Goal: Task Accomplishment & Management: Use online tool/utility

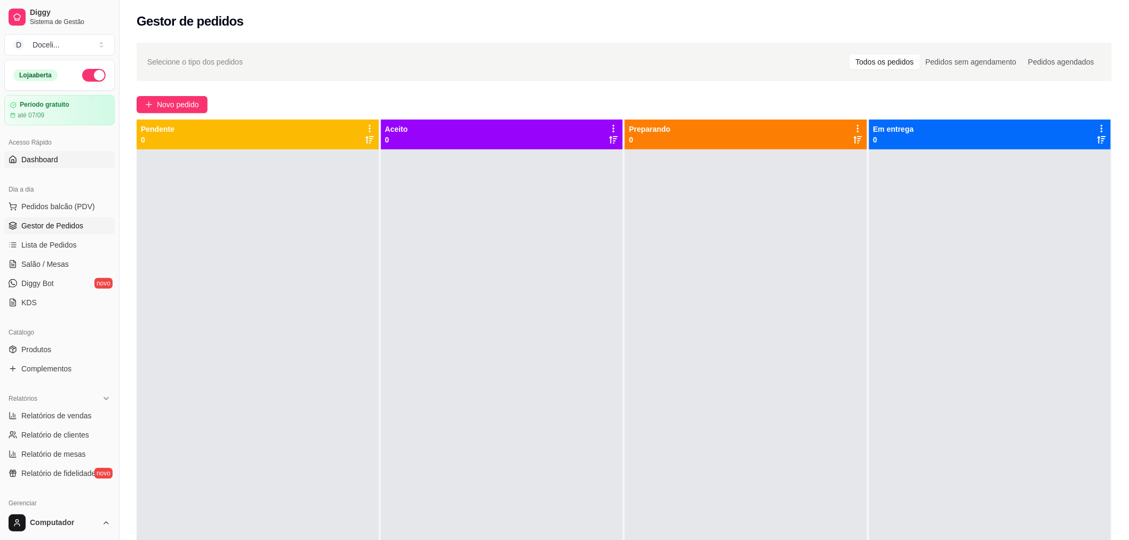
click at [45, 153] on link "Dashboard" at bounding box center [59, 159] width 110 height 17
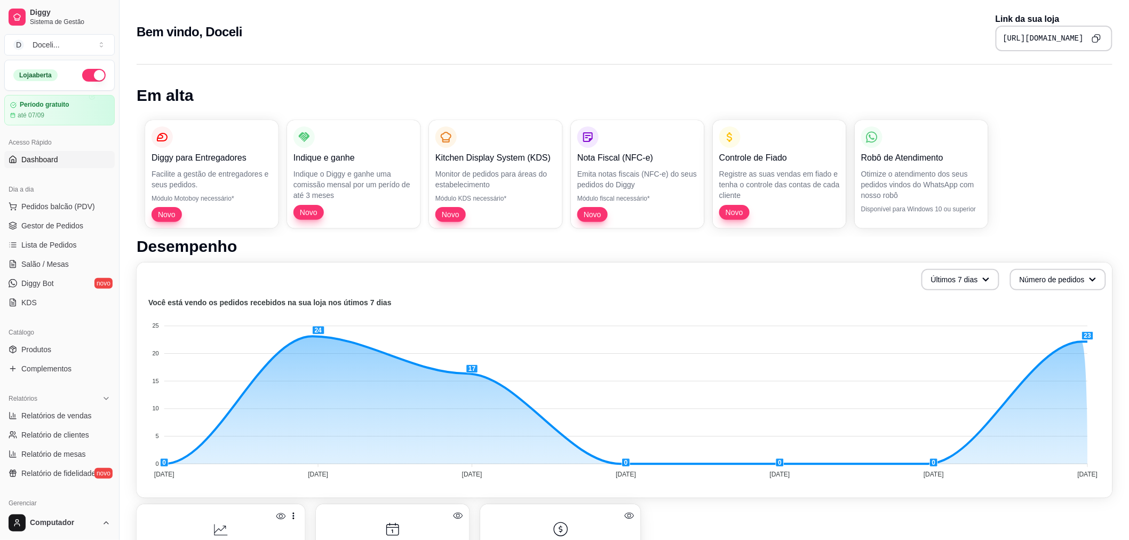
click at [1100, 35] on icon "Copy to clipboard" at bounding box center [1096, 38] width 9 height 9
click at [57, 220] on span "Gestor de Pedidos" at bounding box center [52, 225] width 62 height 11
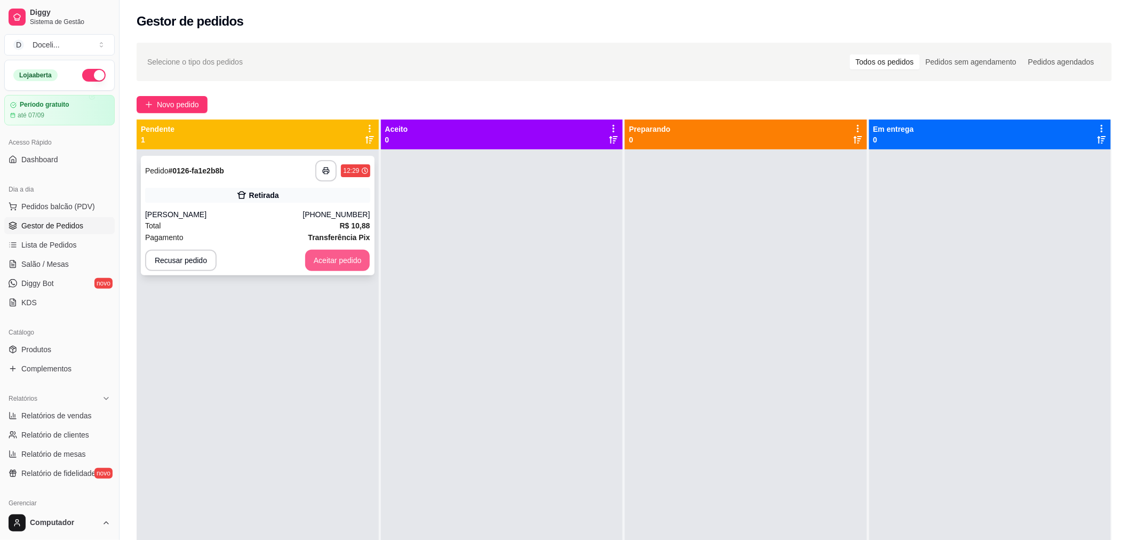
click at [331, 258] on button "Aceitar pedido" at bounding box center [337, 260] width 65 height 21
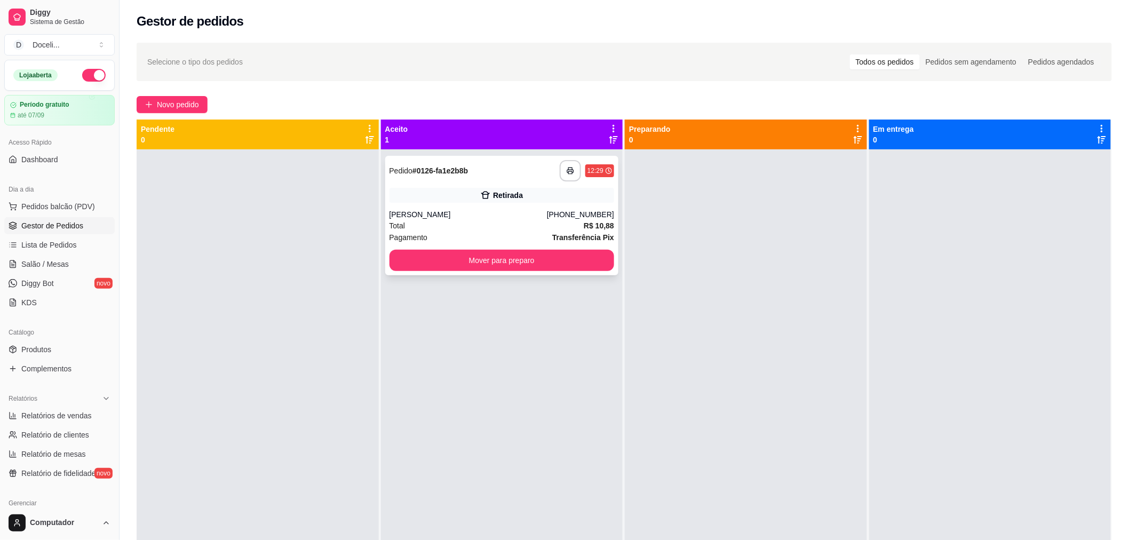
click at [440, 176] on div "Pedido # 0126-fa1e2b8b" at bounding box center [429, 170] width 79 height 13
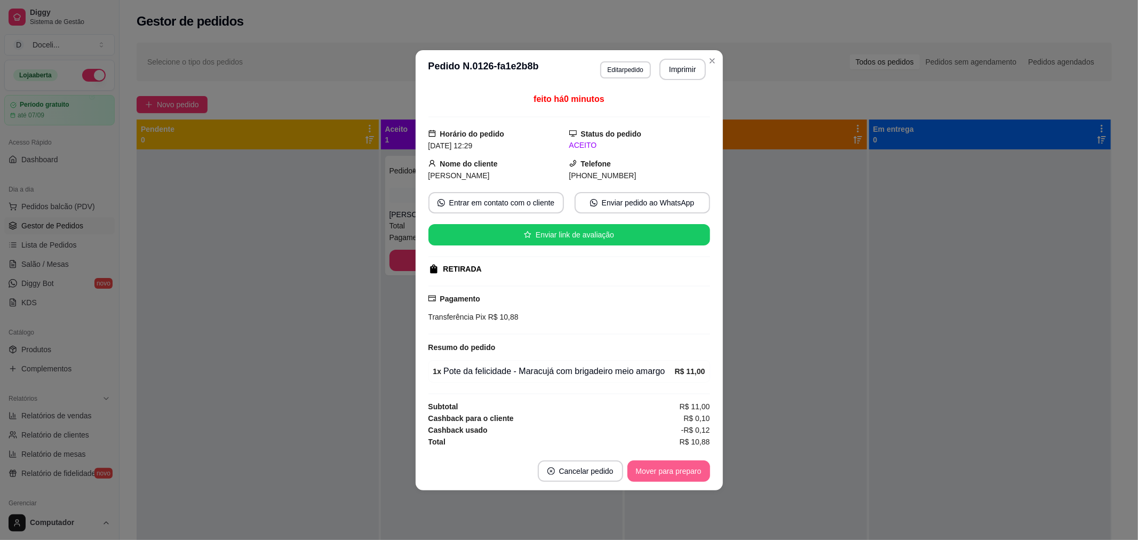
click at [674, 470] on button "Mover para preparo" at bounding box center [669, 471] width 83 height 21
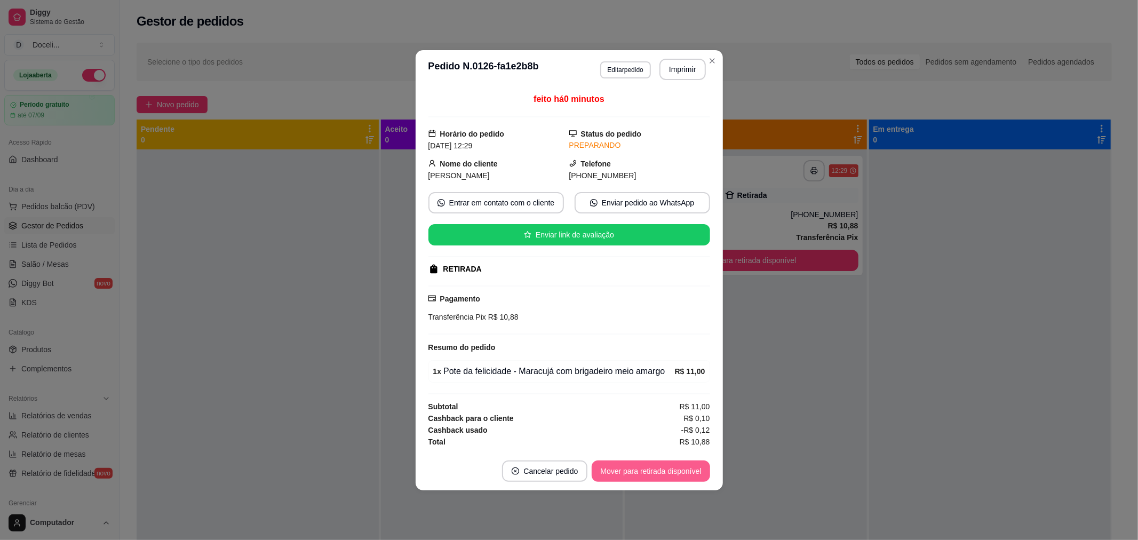
click at [676, 470] on button "Mover para retirada disponível" at bounding box center [651, 471] width 118 height 21
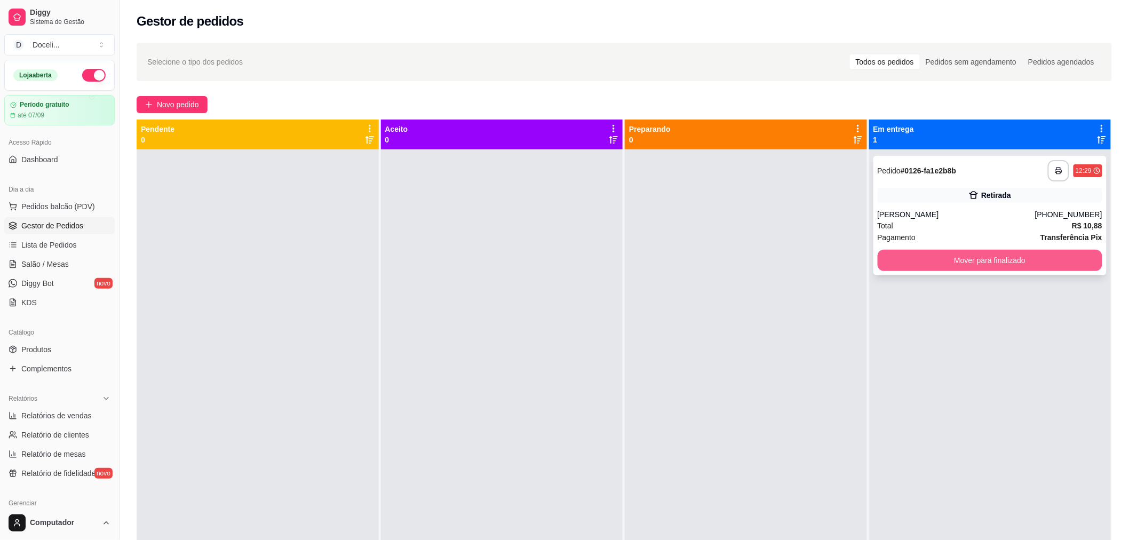
click at [910, 253] on button "Mover para finalizado" at bounding box center [990, 260] width 225 height 21
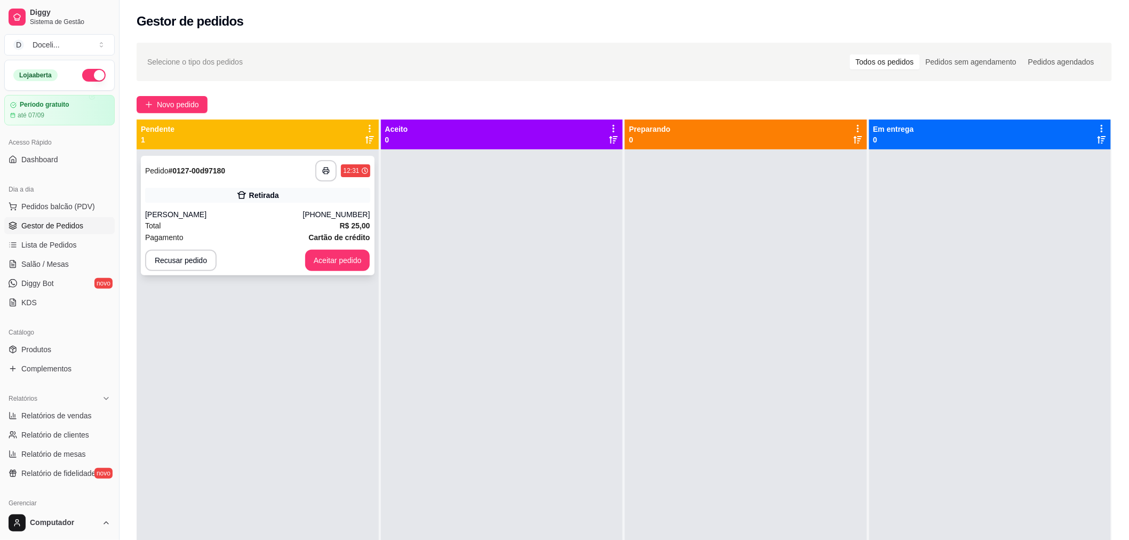
click at [283, 179] on div "**********" at bounding box center [257, 170] width 225 height 21
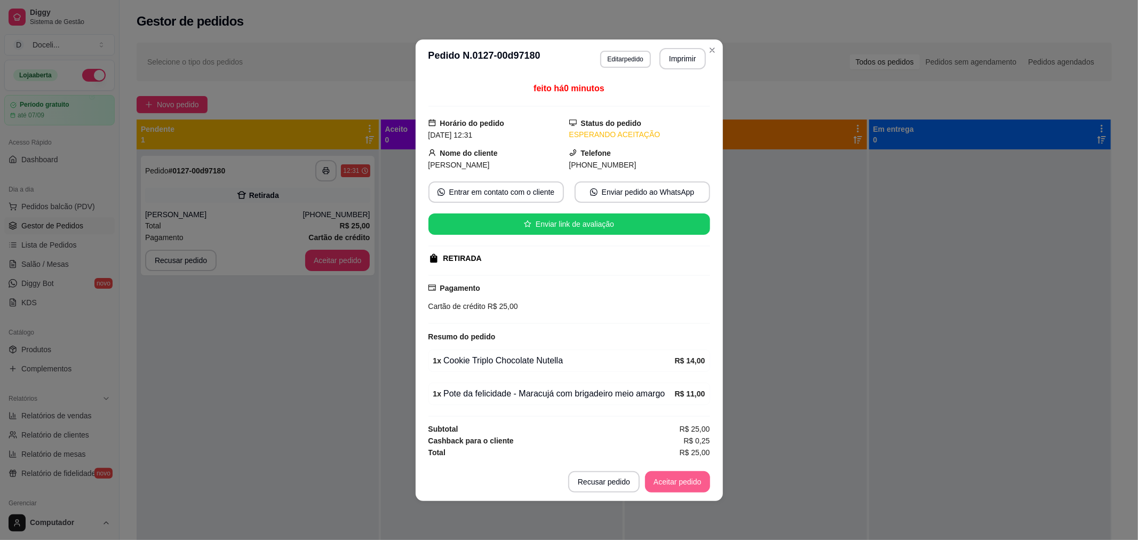
click at [669, 479] on button "Aceitar pedido" at bounding box center [677, 481] width 65 height 21
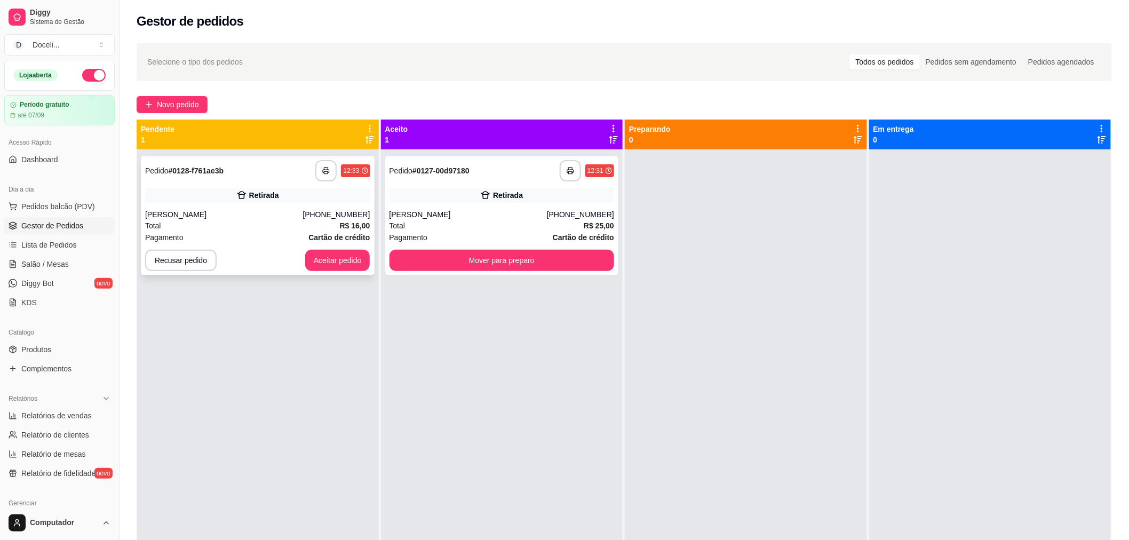
click at [260, 167] on div "**********" at bounding box center [257, 170] width 225 height 21
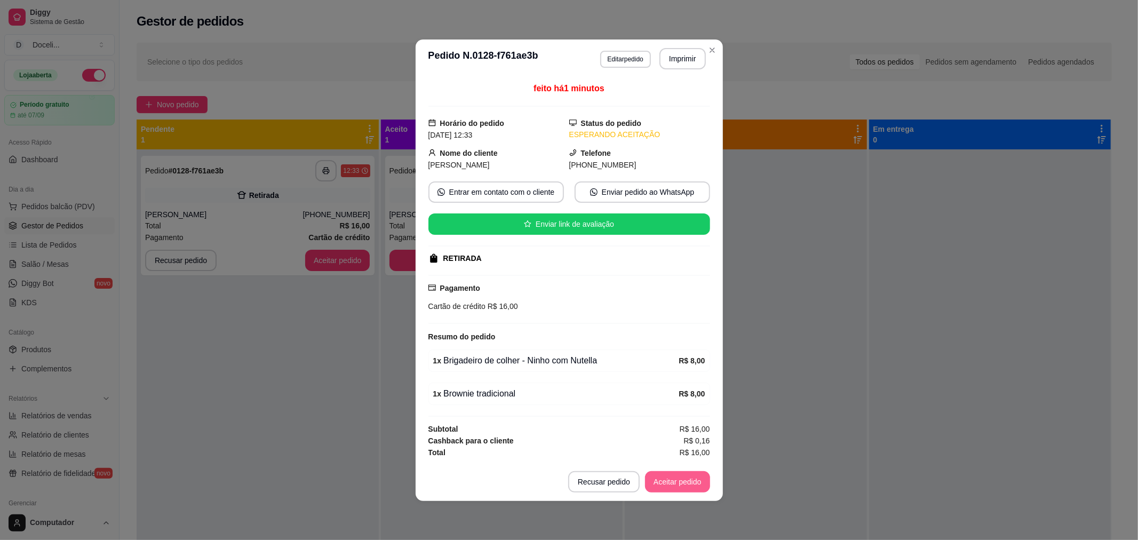
click at [690, 477] on button "Aceitar pedido" at bounding box center [677, 481] width 65 height 21
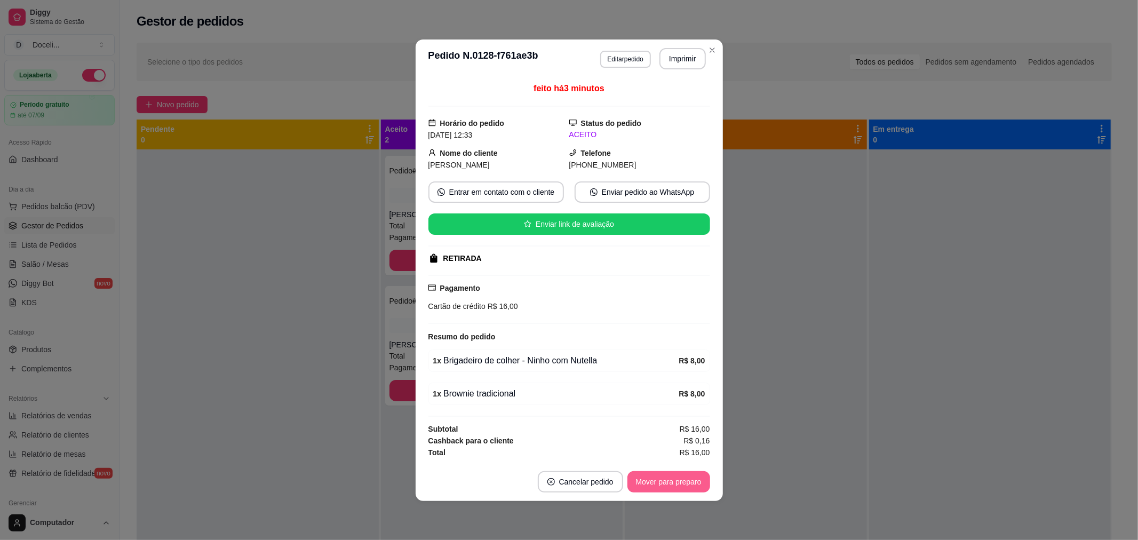
click at [651, 486] on button "Mover para preparo" at bounding box center [669, 481] width 83 height 21
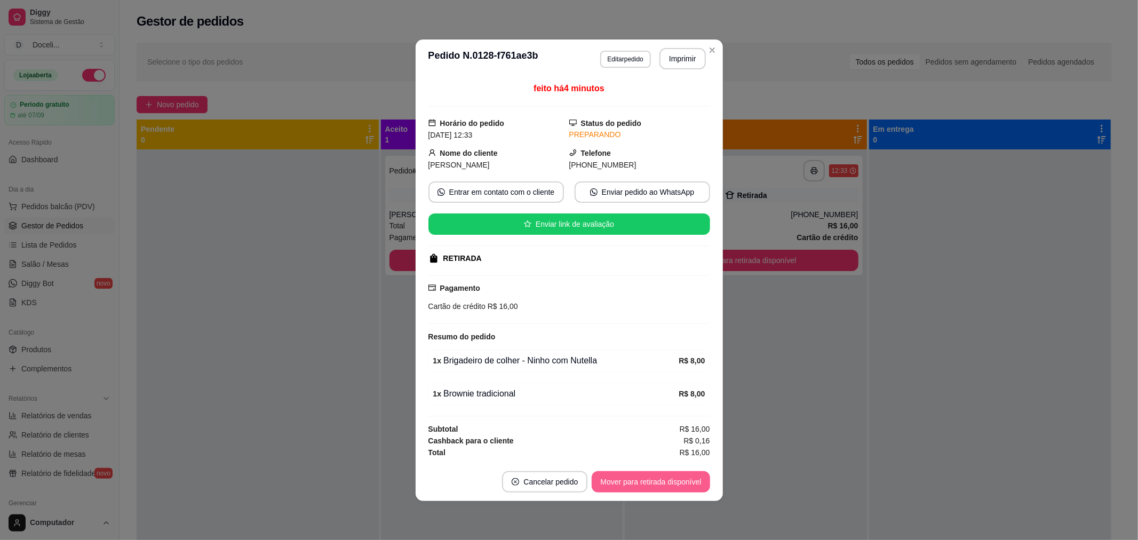
click at [659, 486] on button "Mover para retirada disponível" at bounding box center [651, 481] width 118 height 21
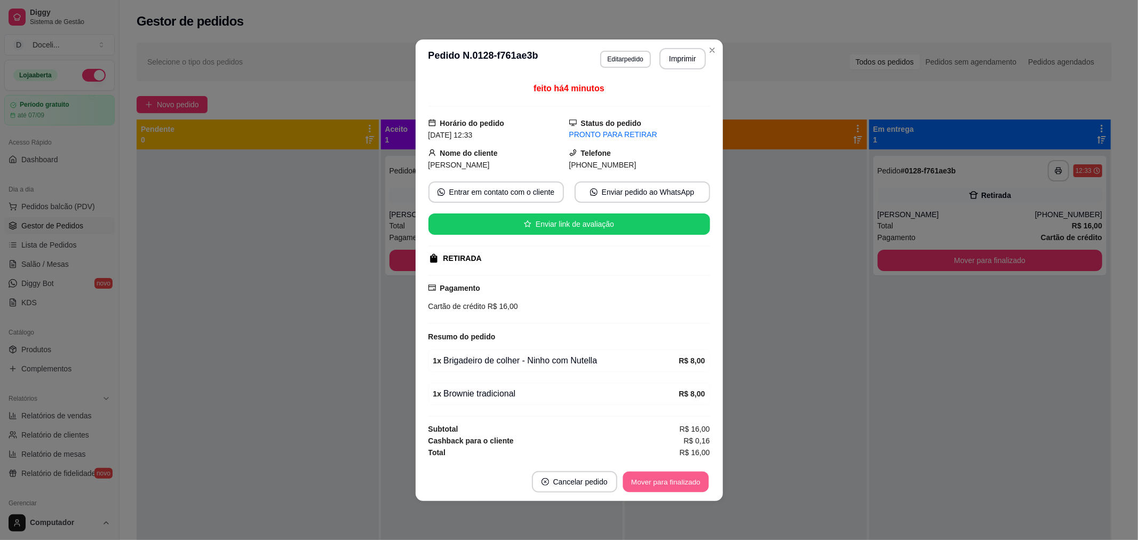
click at [659, 486] on button "Mover para finalizado" at bounding box center [666, 481] width 86 height 21
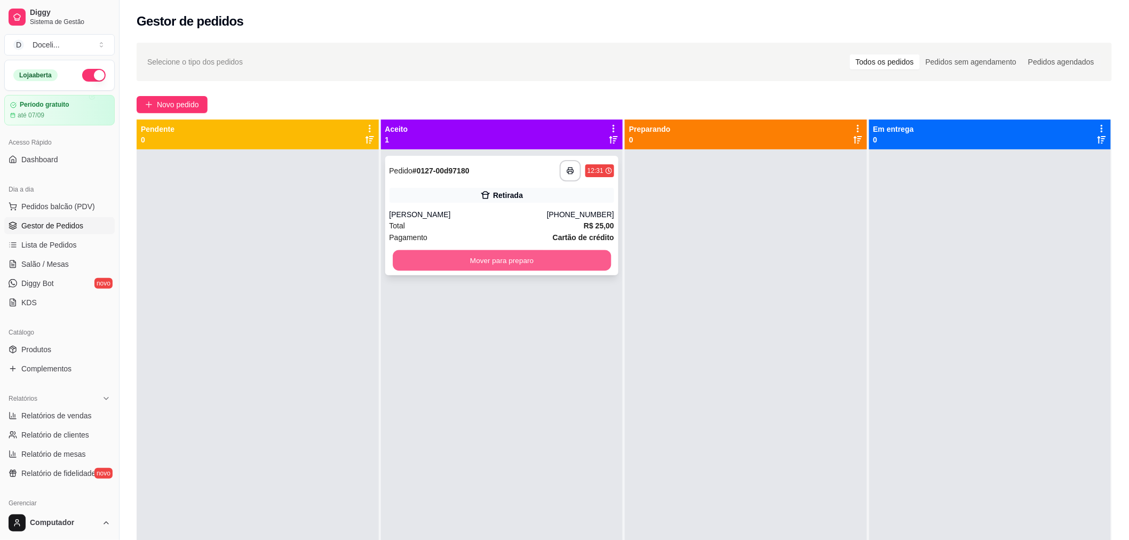
click at [526, 265] on button "Mover para preparo" at bounding box center [502, 260] width 218 height 21
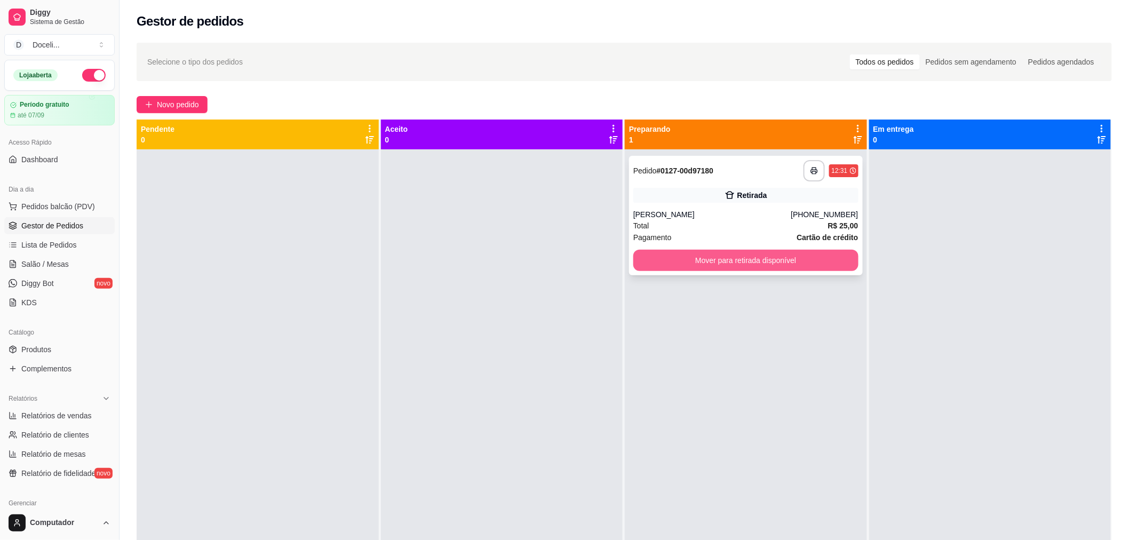
click at [698, 263] on button "Mover para retirada disponível" at bounding box center [745, 260] width 225 height 21
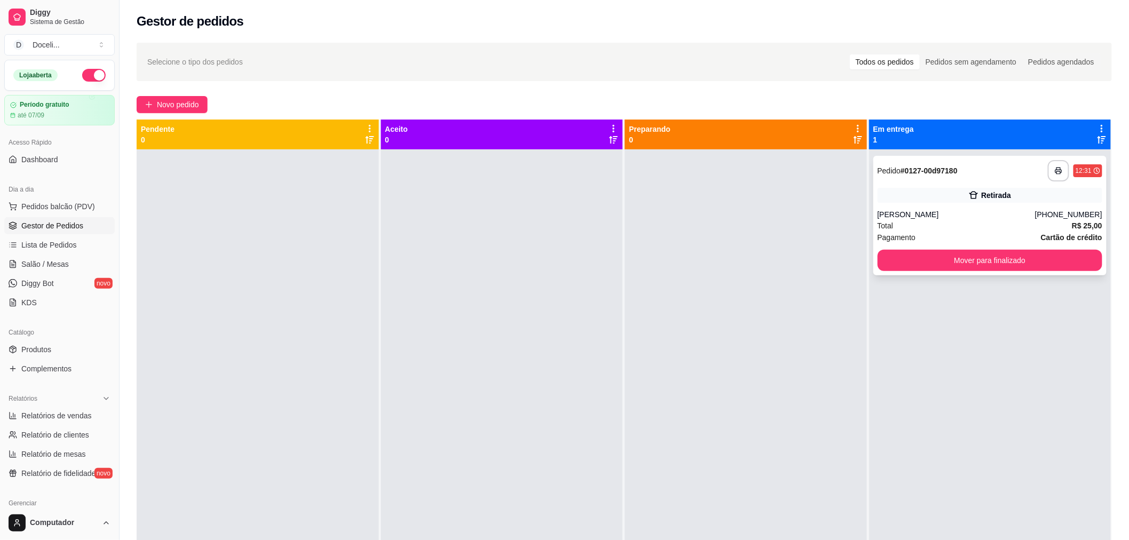
click at [899, 194] on div "Retirada" at bounding box center [990, 195] width 225 height 15
click at [50, 209] on span "Pedidos balcão (PDV)" at bounding box center [58, 206] width 74 height 11
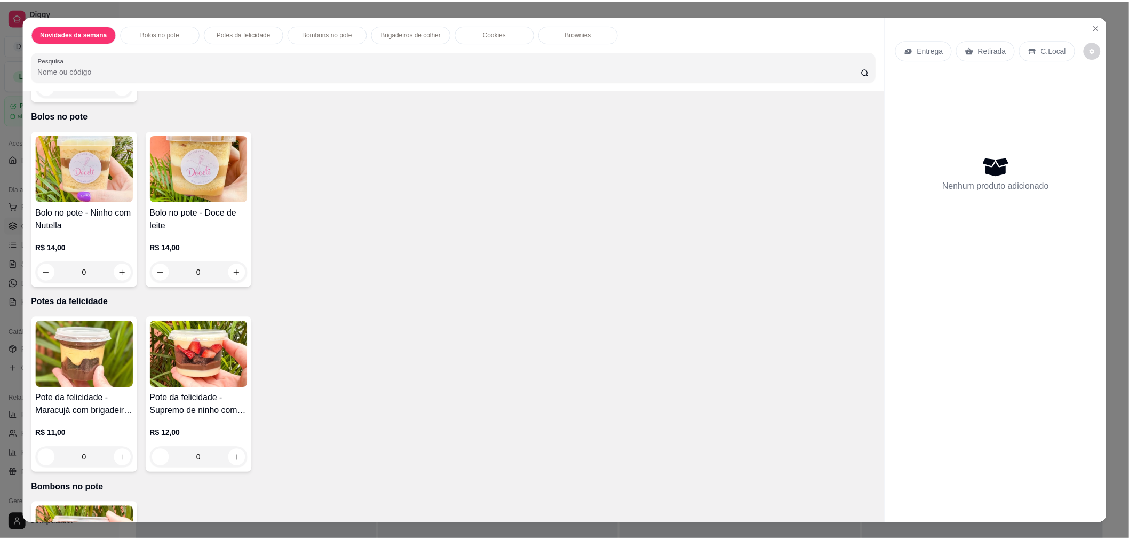
scroll to position [237, 0]
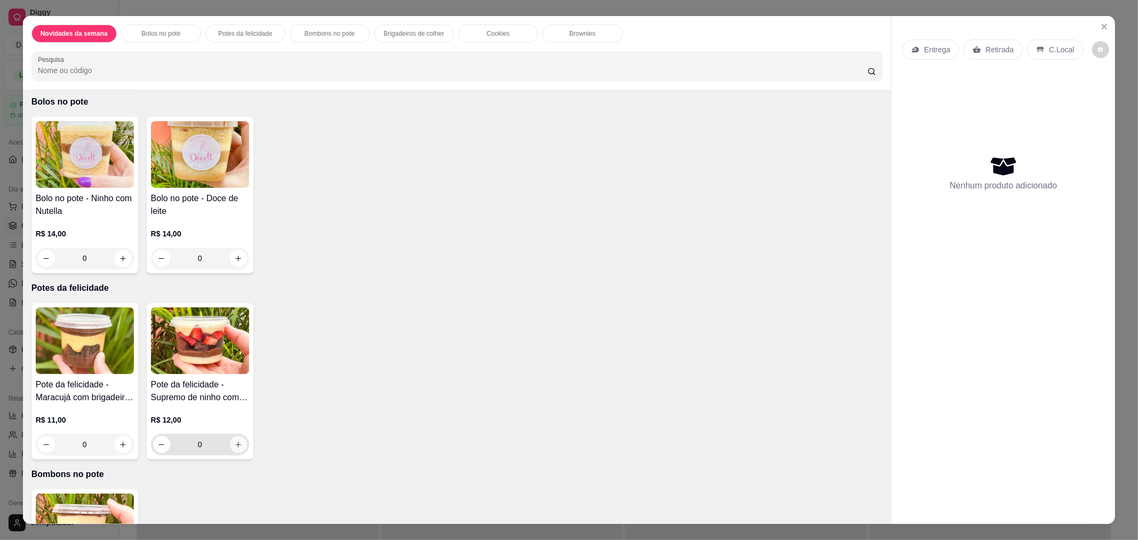
click at [234, 447] on icon "increase-product-quantity" at bounding box center [238, 445] width 8 height 8
type input "1"
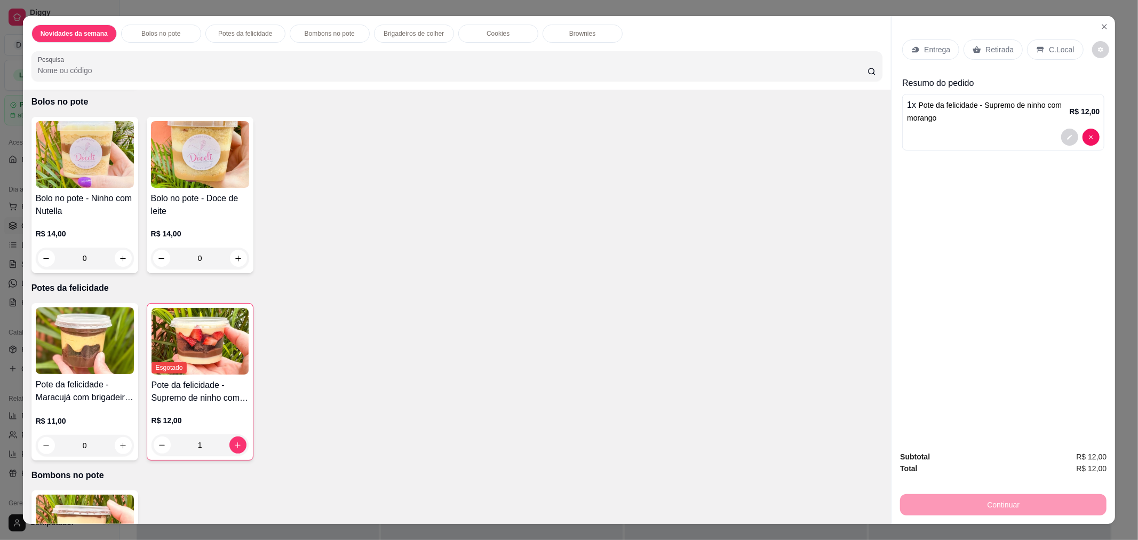
click at [1036, 46] on icon at bounding box center [1040, 49] width 9 height 9
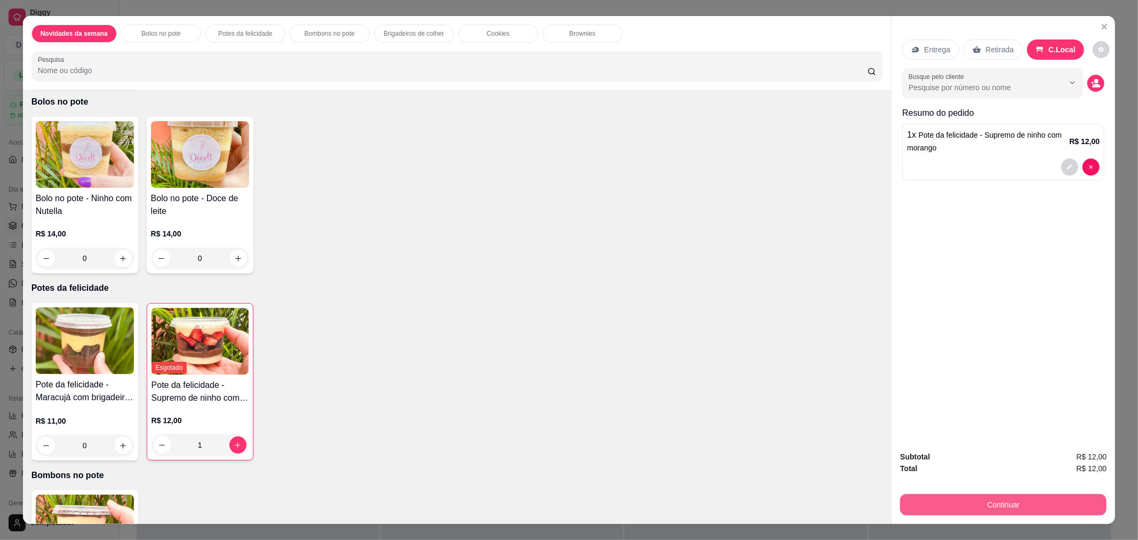
click at [973, 505] on button "Continuar" at bounding box center [1003, 504] width 207 height 21
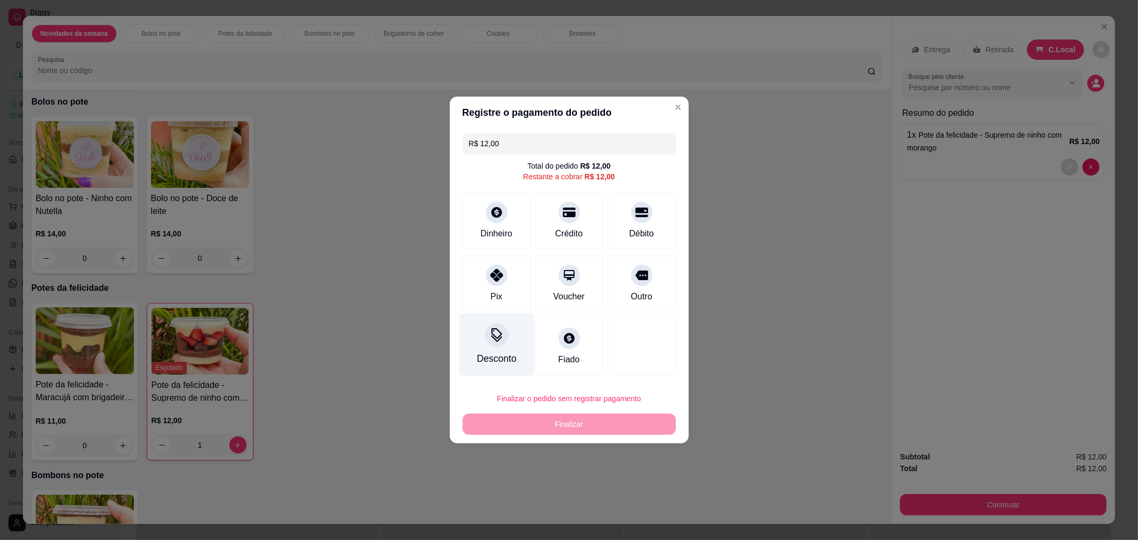
click at [494, 346] on div at bounding box center [496, 334] width 23 height 23
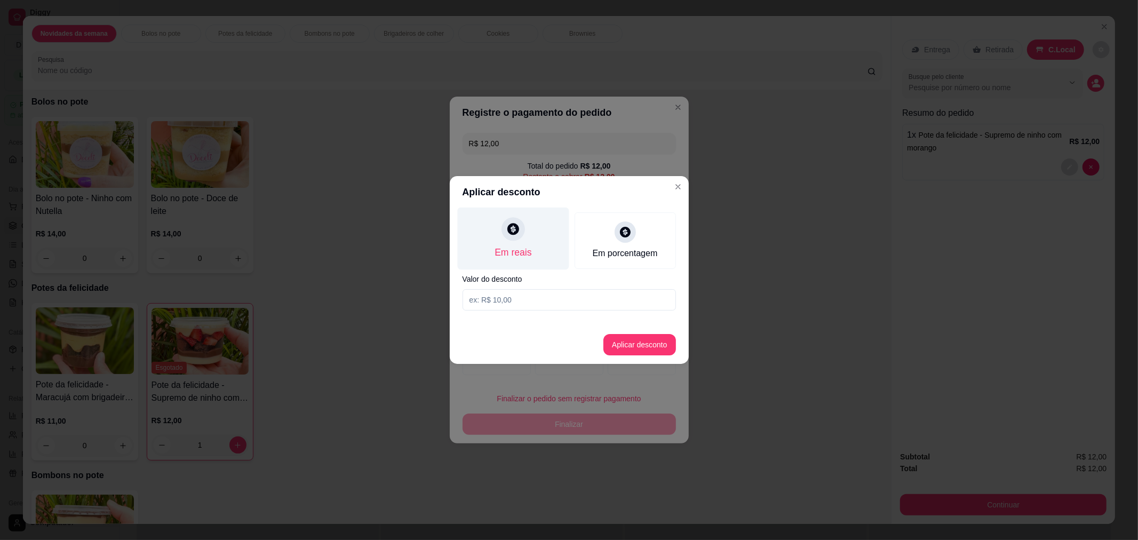
click at [520, 234] on icon at bounding box center [513, 229] width 14 height 14
click at [526, 304] on input at bounding box center [569, 299] width 213 height 21
type input "12,00"
click at [622, 350] on button "Aplicar desconto" at bounding box center [640, 344] width 73 height 21
type input "R$ 0,00"
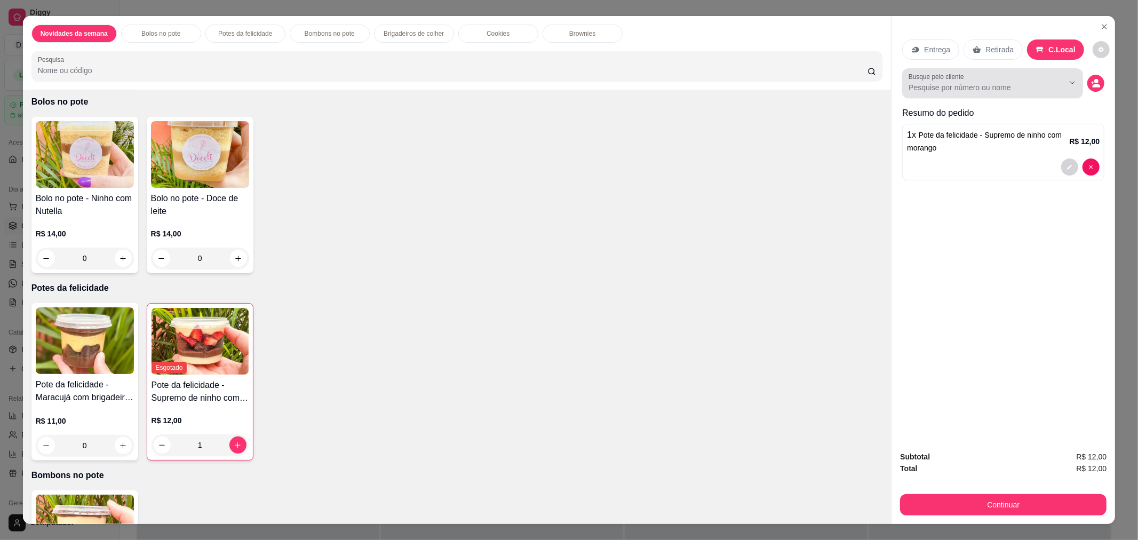
click at [938, 89] on input "Busque pelo cliente" at bounding box center [978, 87] width 138 height 11
type input "eli"
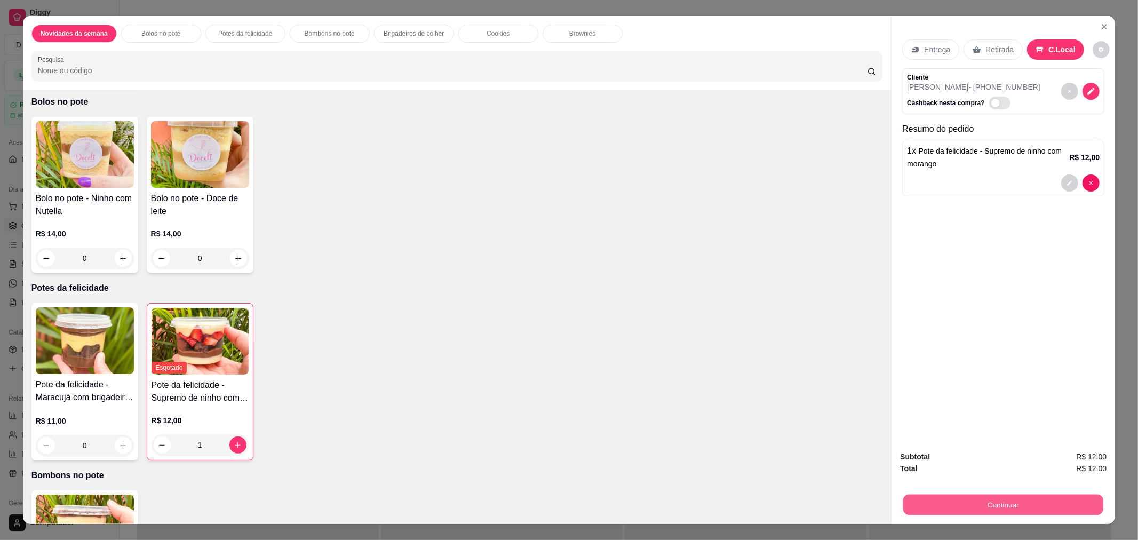
click at [1012, 508] on button "Continuar" at bounding box center [1004, 504] width 200 height 21
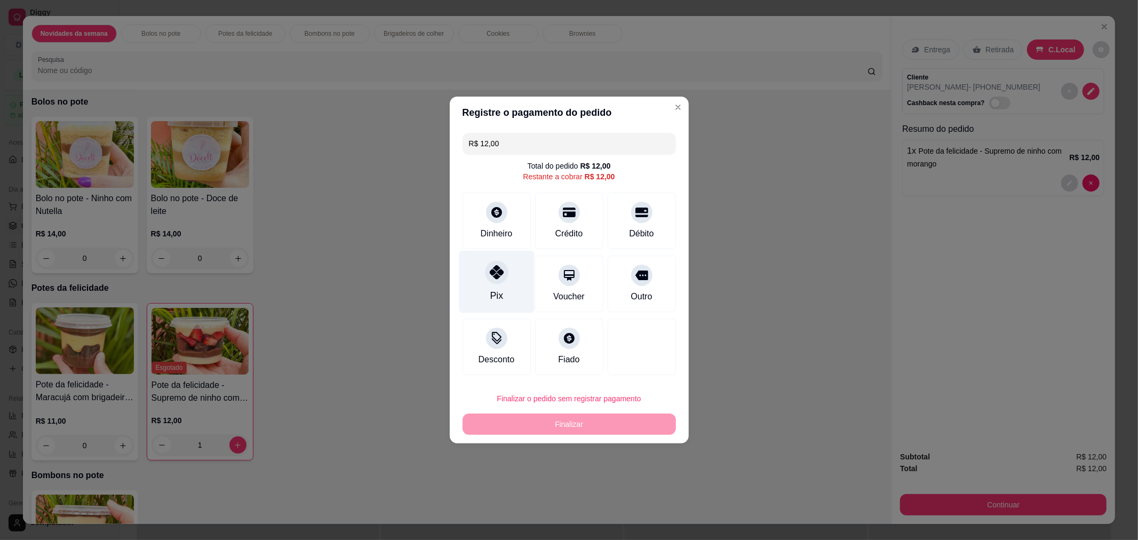
click at [498, 278] on icon at bounding box center [496, 272] width 14 height 14
type input "R$ 0,00"
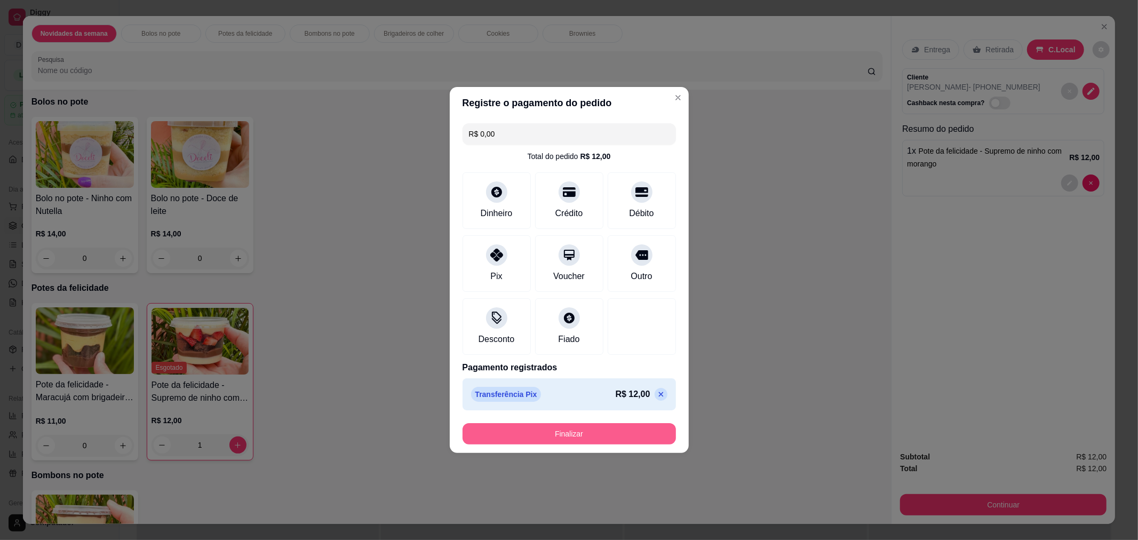
click at [572, 433] on button "Finalizar" at bounding box center [569, 433] width 213 height 21
type input "0"
type input "-R$ 12,00"
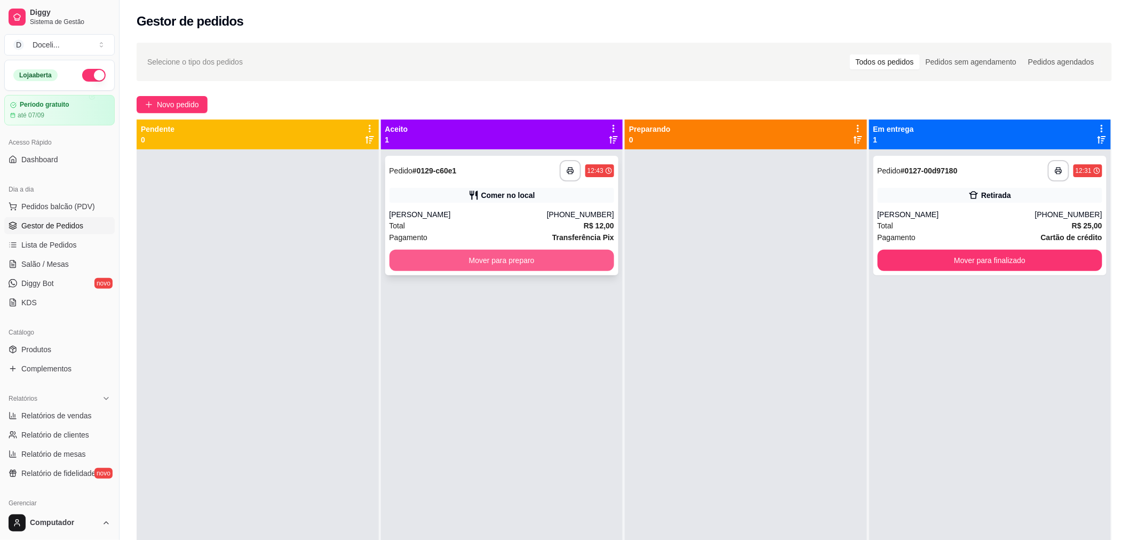
click at [509, 262] on button "Mover para preparo" at bounding box center [502, 260] width 225 height 21
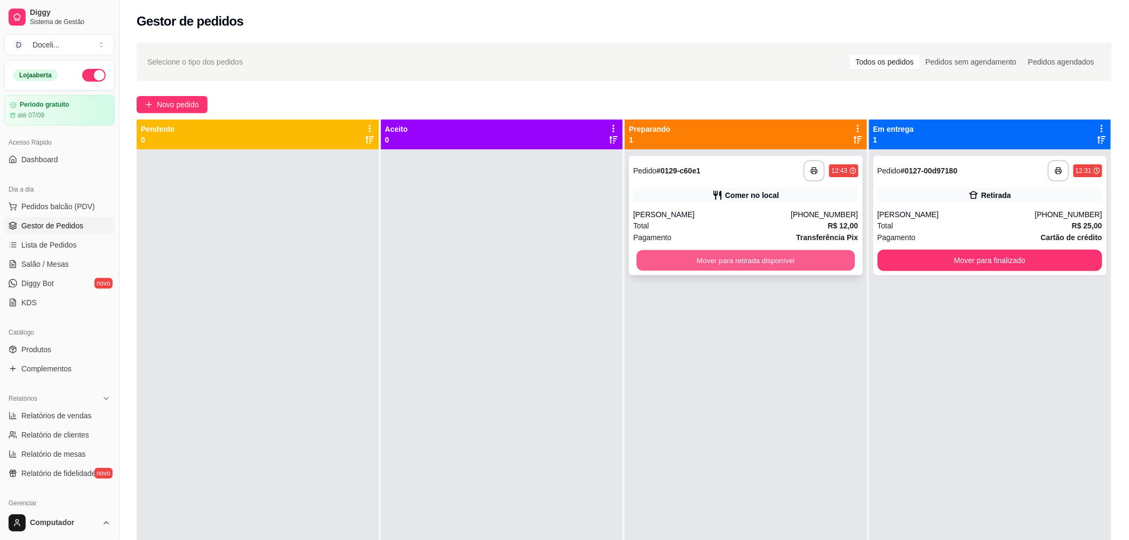
click at [741, 260] on button "Mover para retirada disponível" at bounding box center [746, 260] width 218 height 21
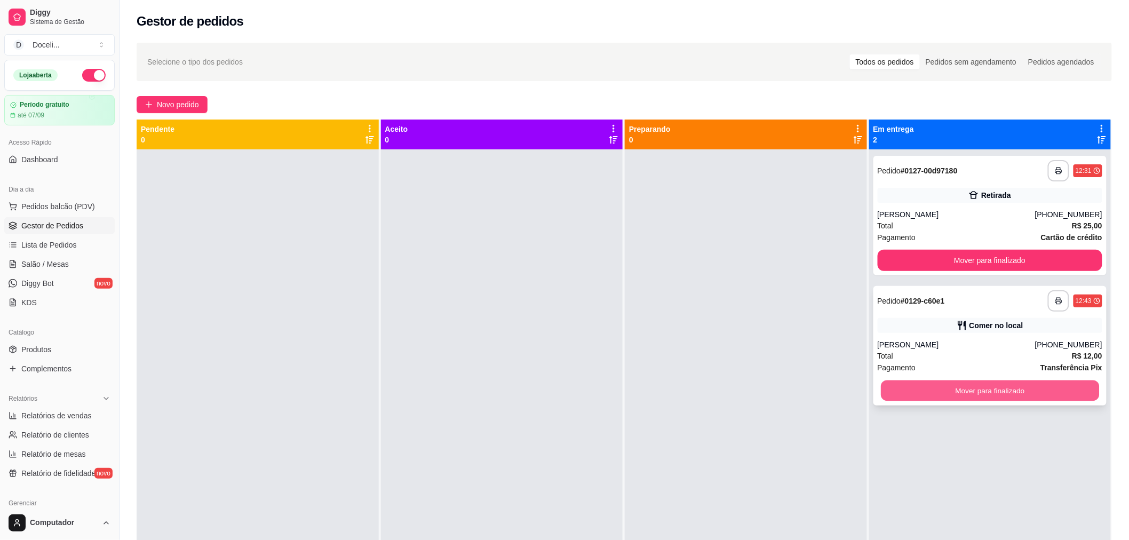
click at [984, 392] on button "Mover para finalizado" at bounding box center [990, 391] width 218 height 21
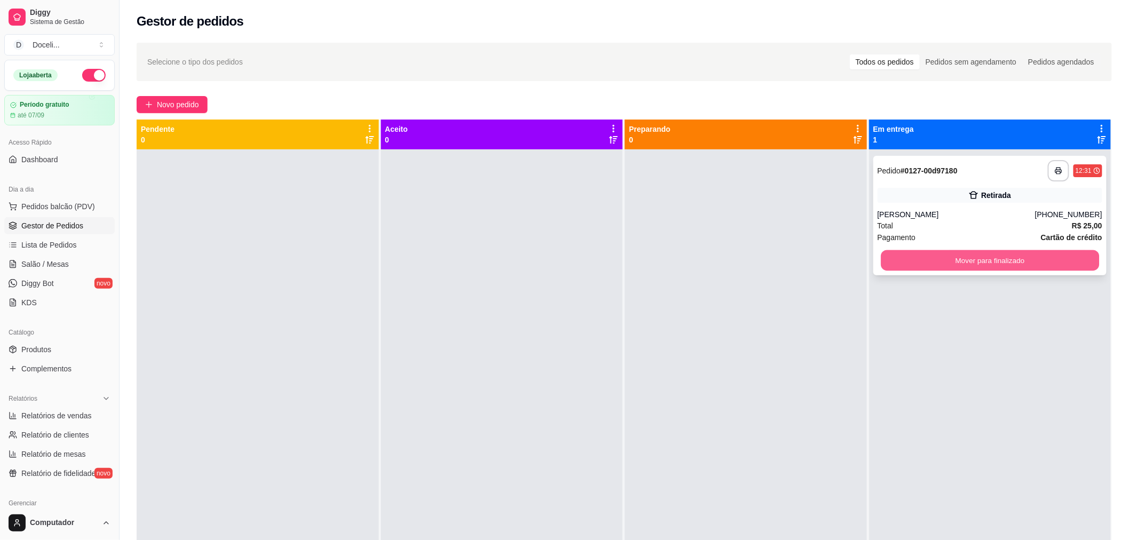
click at [999, 268] on button "Mover para finalizado" at bounding box center [990, 260] width 218 height 21
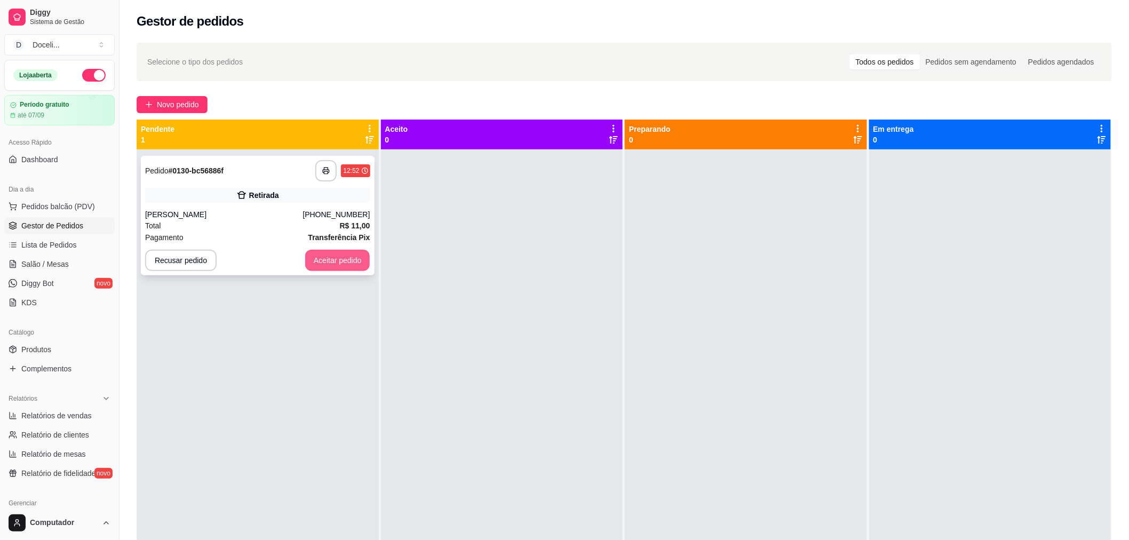
click at [353, 254] on button "Aceitar pedido" at bounding box center [337, 260] width 65 height 21
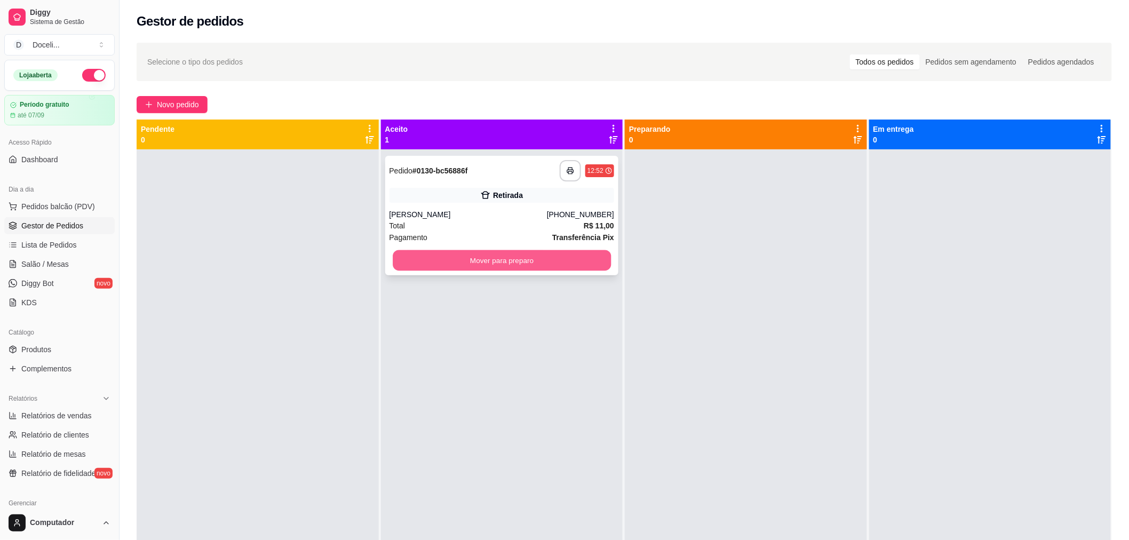
click at [484, 250] on button "Mover para preparo" at bounding box center [502, 260] width 218 height 21
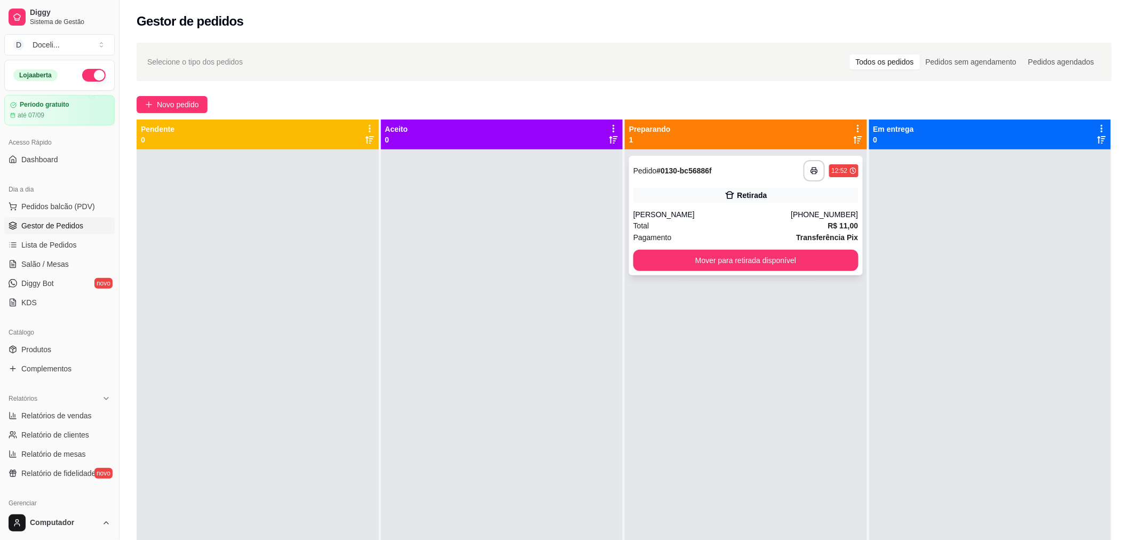
click at [793, 267] on button "Mover para retirada disponível" at bounding box center [745, 260] width 225 height 21
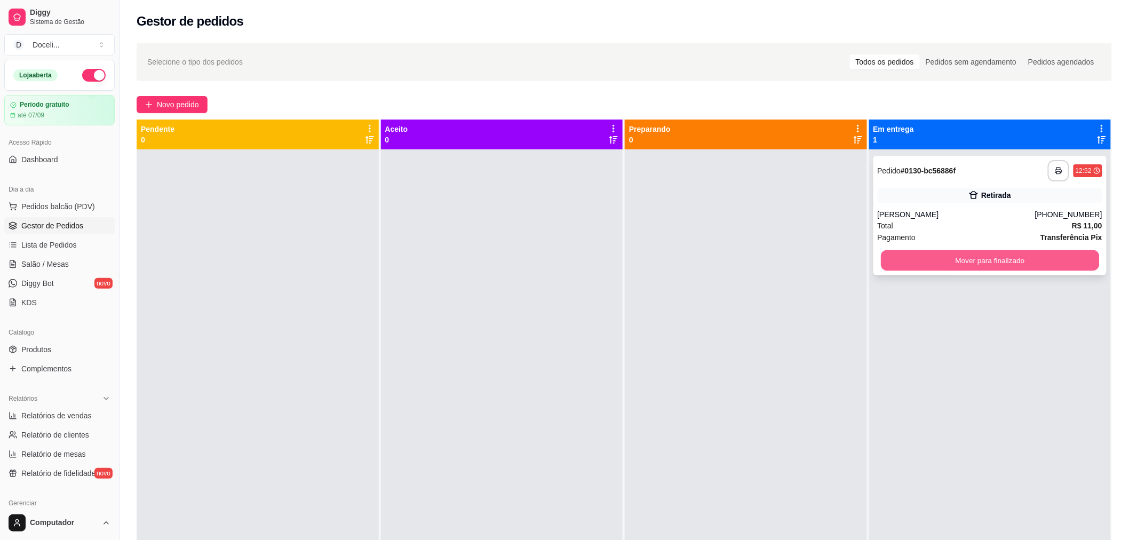
click at [1007, 262] on button "Mover para finalizado" at bounding box center [990, 260] width 218 height 21
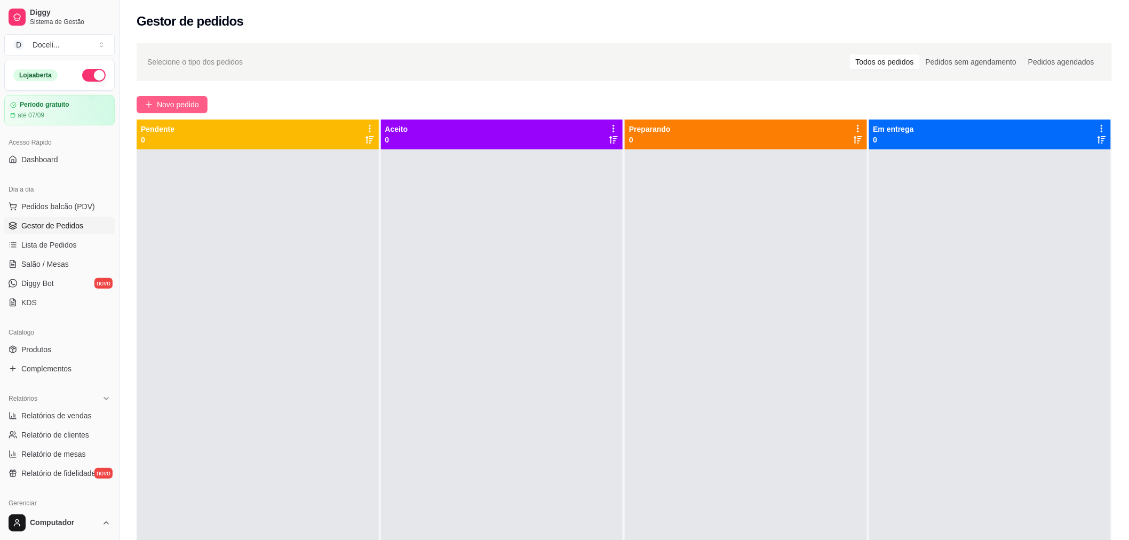
click at [181, 108] on span "Novo pedido" at bounding box center [178, 105] width 42 height 12
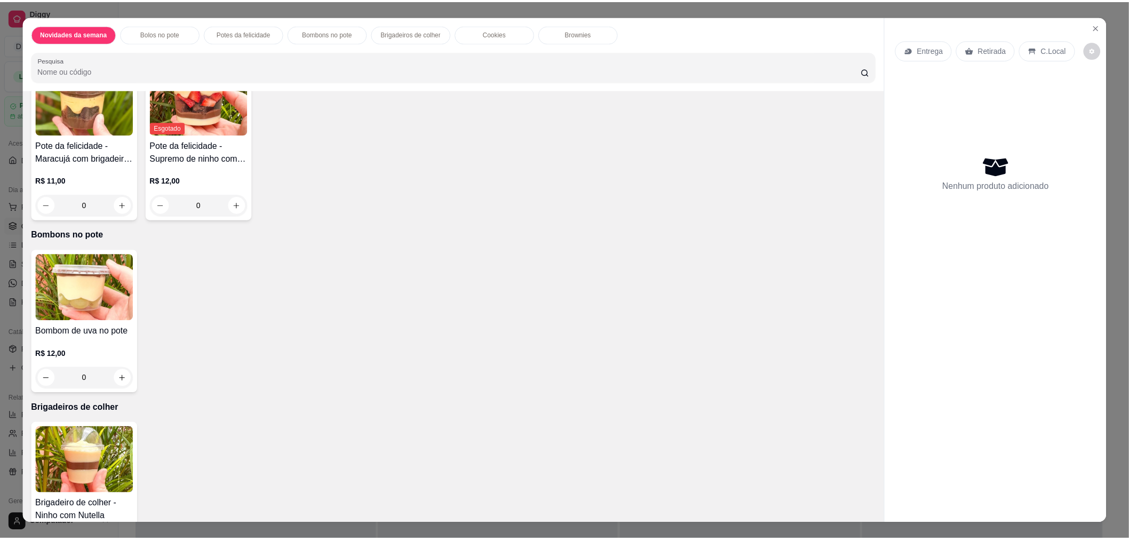
scroll to position [593, 0]
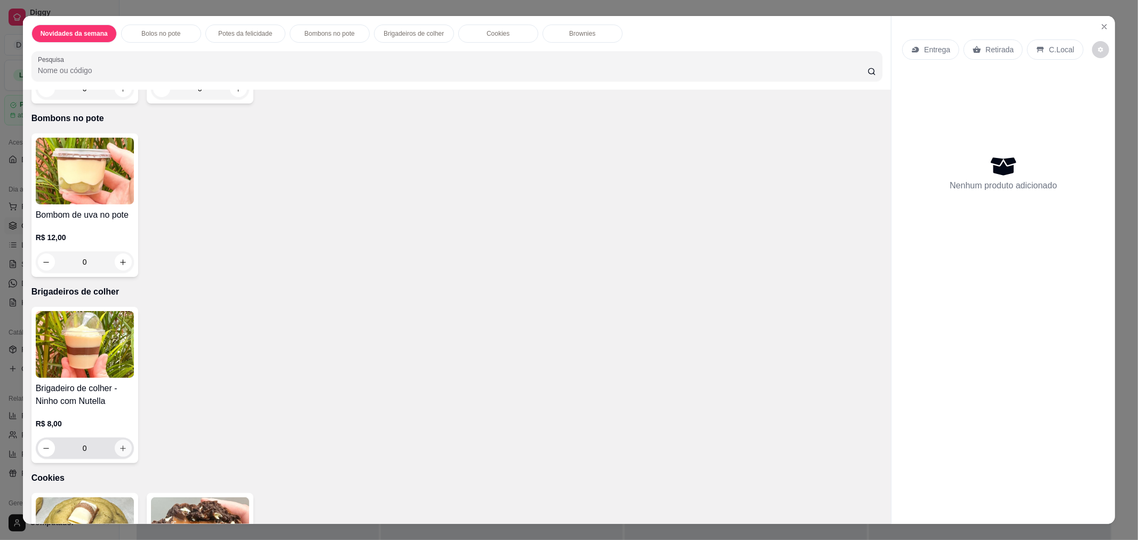
click at [124, 443] on button "increase-product-quantity" at bounding box center [123, 448] width 17 height 17
type input "1"
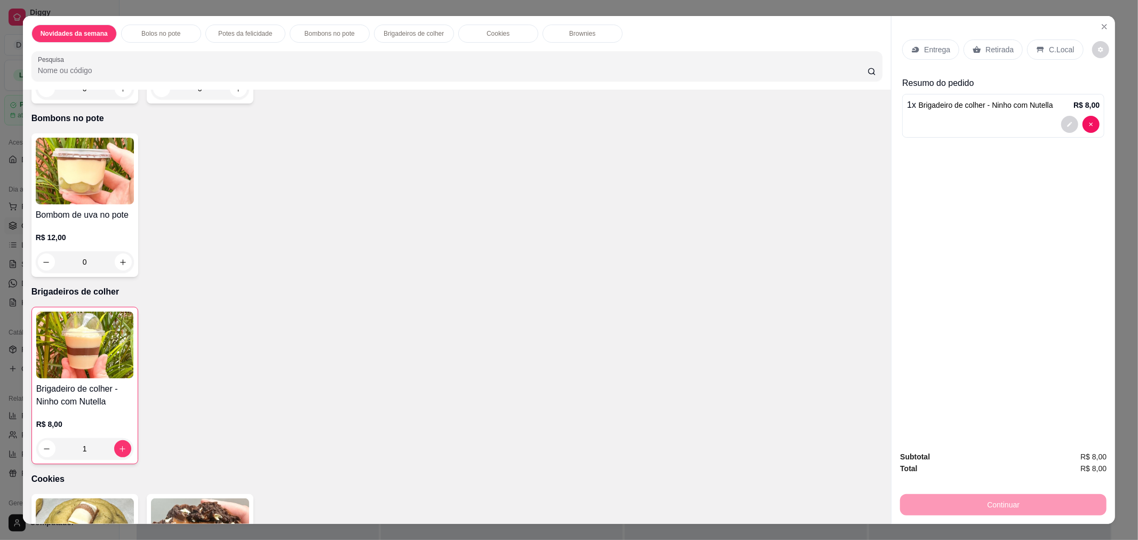
click at [986, 46] on p "Retirada" at bounding box center [1000, 49] width 28 height 11
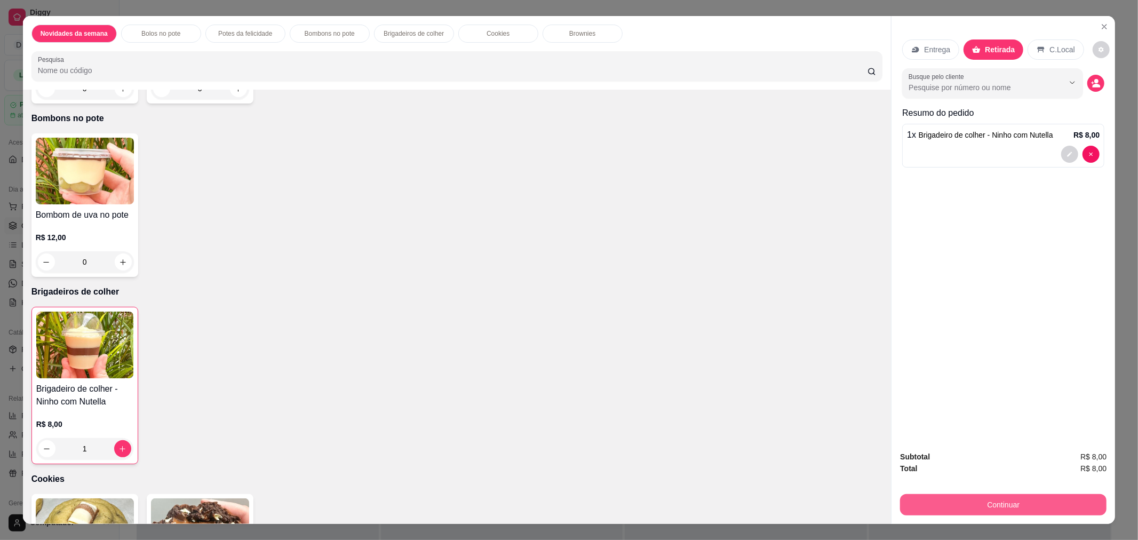
click at [1026, 504] on button "Continuar" at bounding box center [1003, 504] width 207 height 21
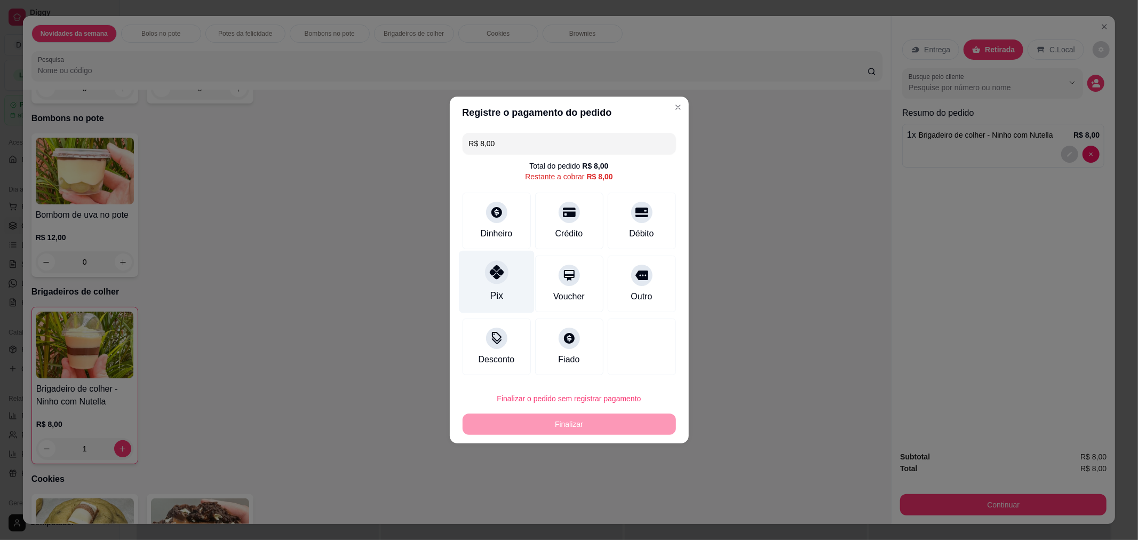
click at [500, 279] on icon at bounding box center [496, 272] width 14 height 14
type input "R$ 0,00"
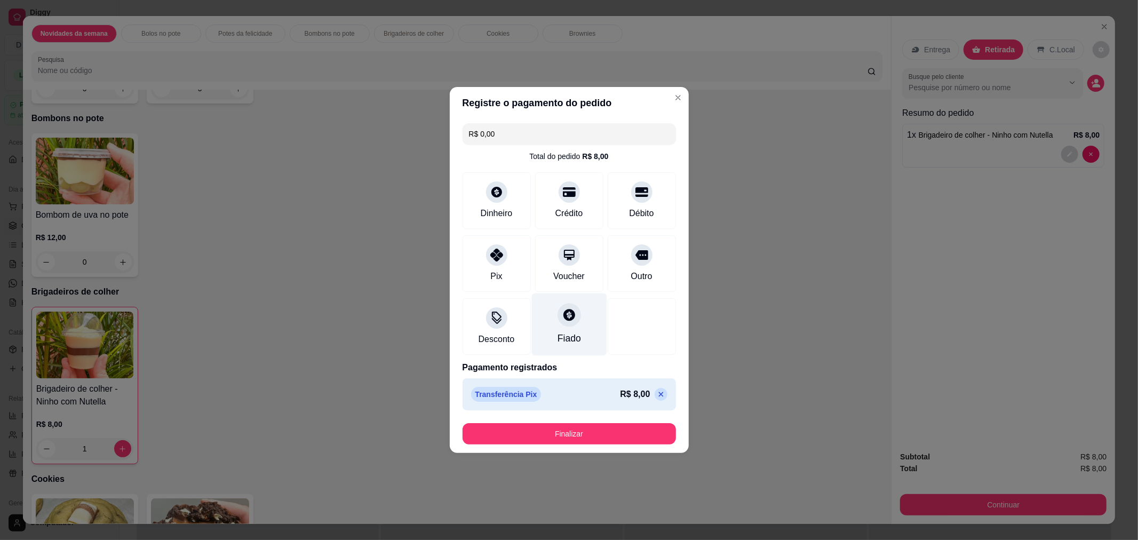
click at [558, 322] on div at bounding box center [569, 314] width 23 height 23
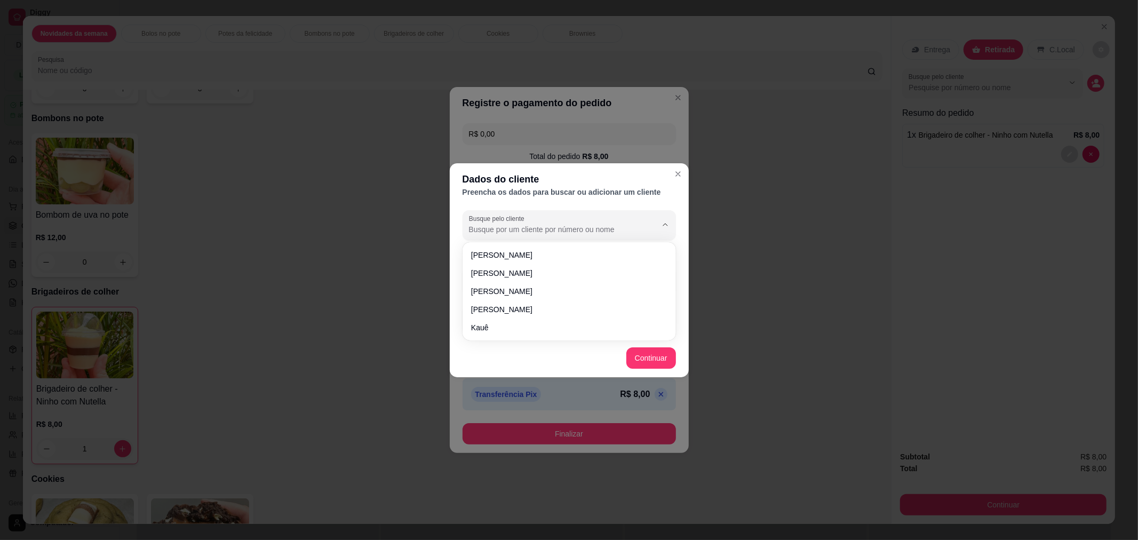
click at [518, 230] on input "Busque pelo cliente" at bounding box center [554, 229] width 171 height 11
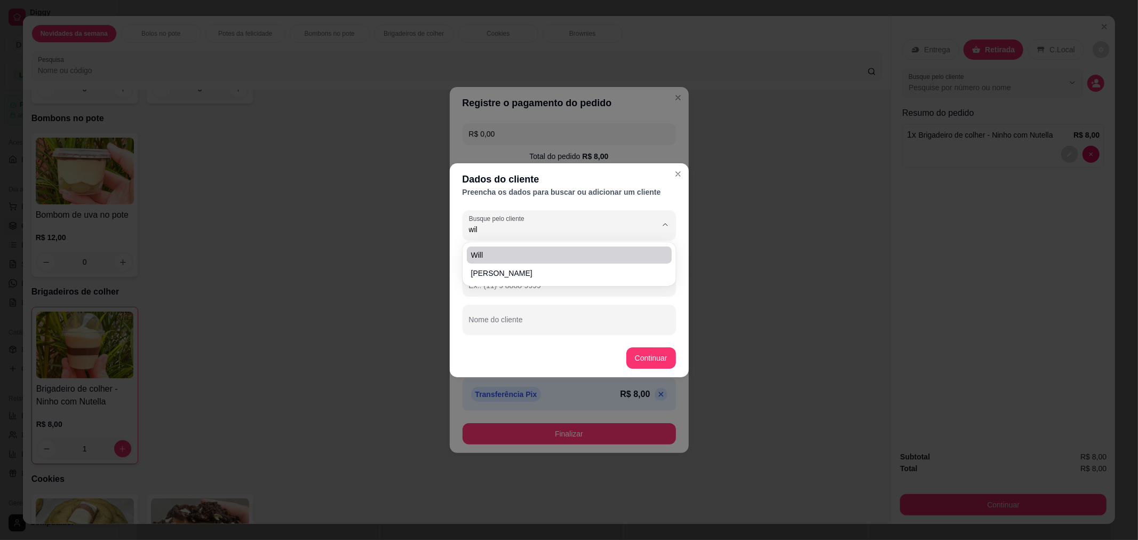
click at [487, 252] on span "Will" at bounding box center [564, 255] width 186 height 11
type input "Will"
type input "[PHONE_NUMBER]"
type input "Will"
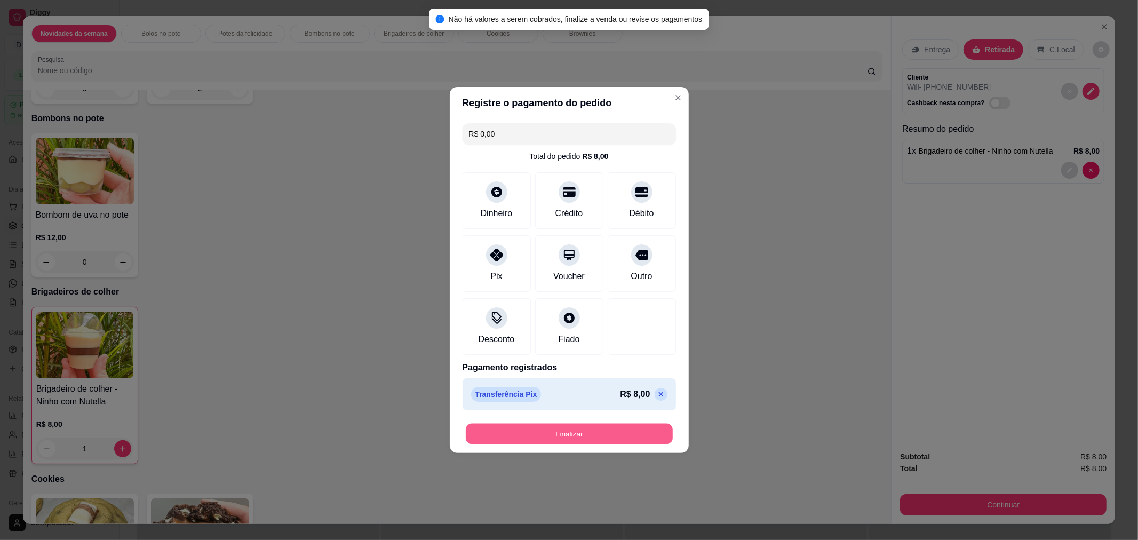
click at [588, 437] on button "Finalizar" at bounding box center [569, 434] width 207 height 21
type input "0"
type input "-R$ 8,00"
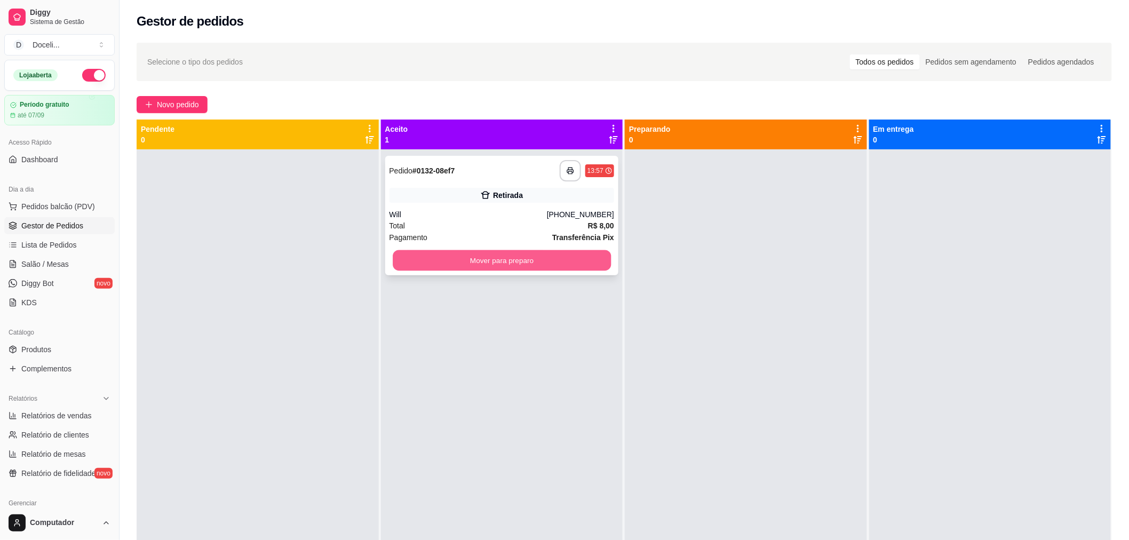
click at [543, 262] on button "Mover para preparo" at bounding box center [502, 260] width 218 height 21
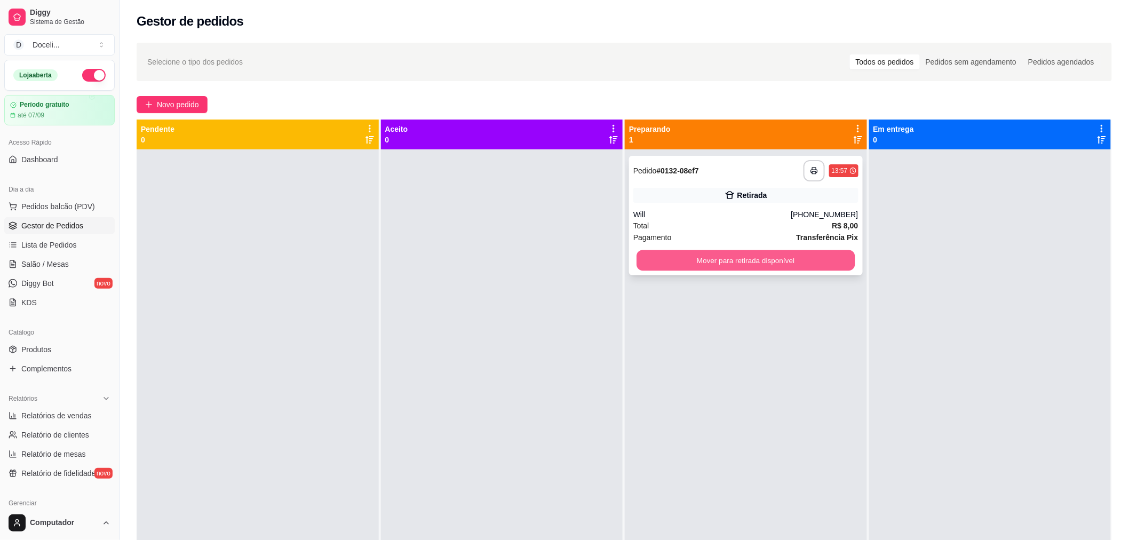
click at [759, 260] on button "Mover para retirada disponível" at bounding box center [746, 260] width 218 height 21
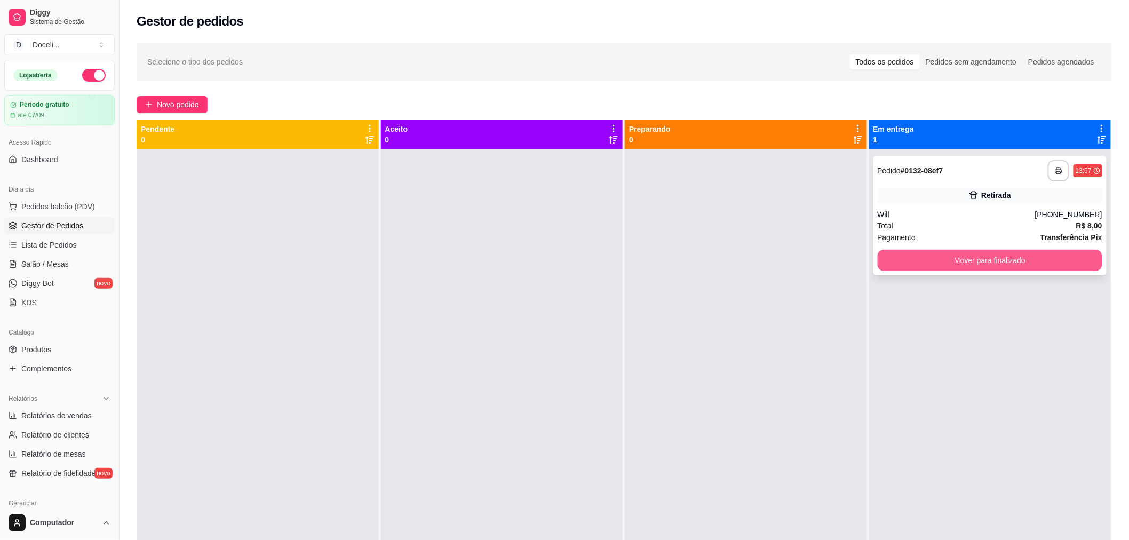
click at [946, 265] on button "Mover para finalizado" at bounding box center [990, 260] width 225 height 21
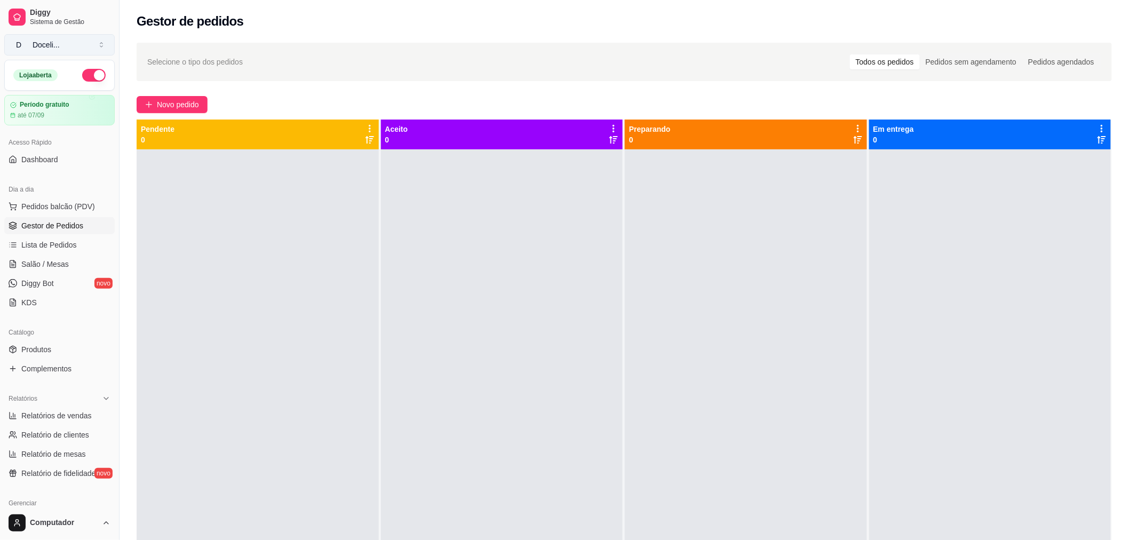
click at [43, 44] on div "Doceli ..." at bounding box center [46, 44] width 27 height 11
click at [43, 18] on span "Sistema de Gestão" at bounding box center [70, 22] width 81 height 9
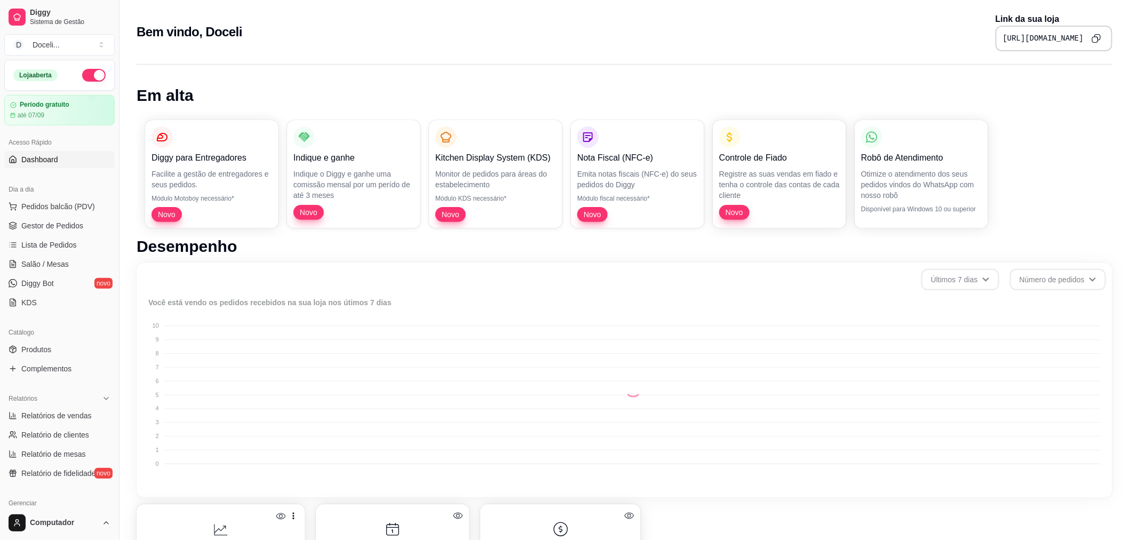
click at [1097, 34] on icon "Copy to clipboard" at bounding box center [1097, 39] width 10 height 10
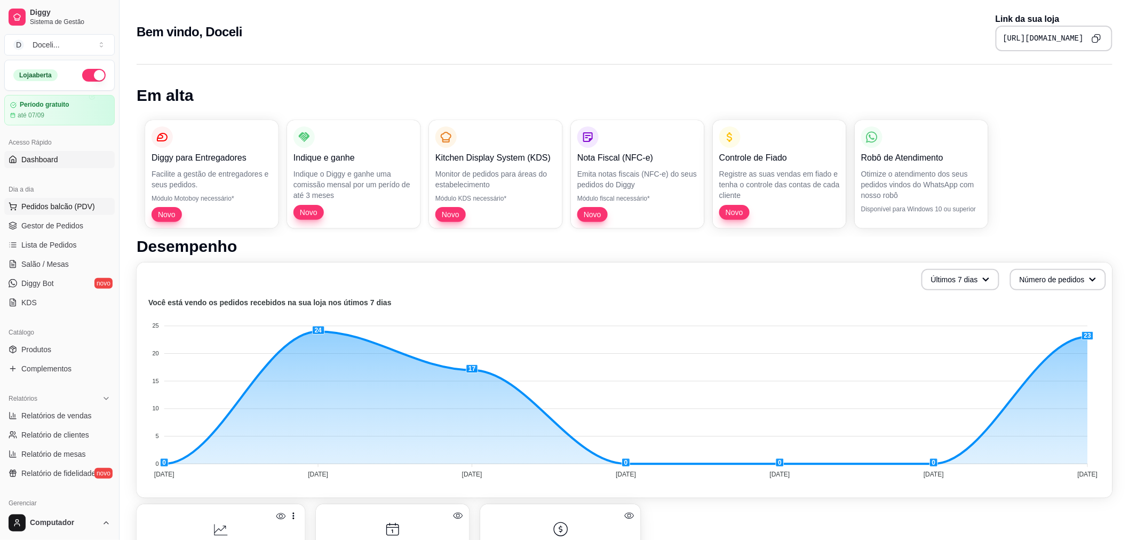
click at [48, 203] on span "Pedidos balcão (PDV)" at bounding box center [58, 206] width 74 height 11
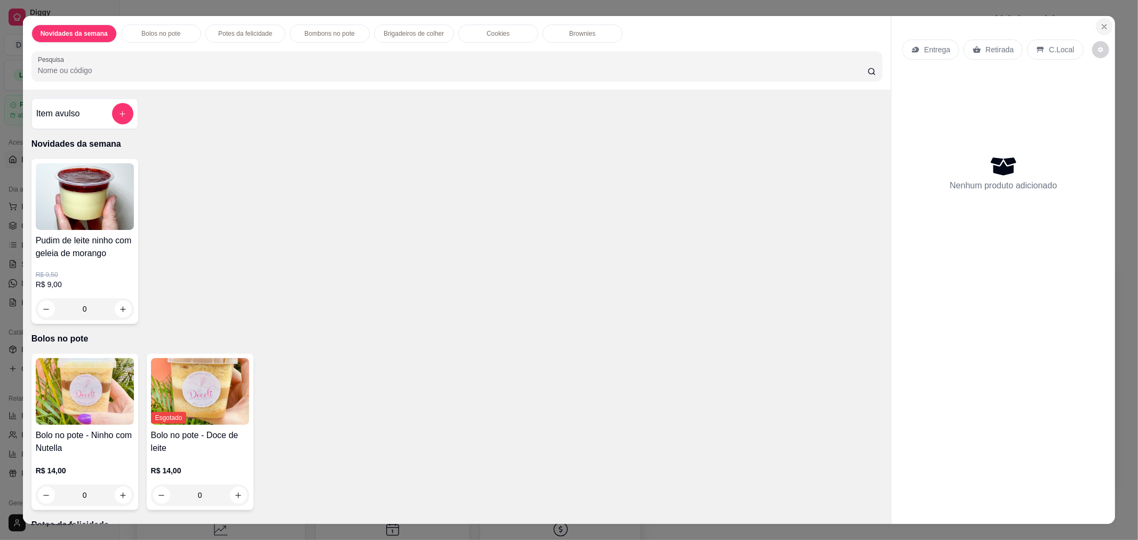
click at [1103, 28] on icon "Close" at bounding box center [1105, 27] width 4 height 4
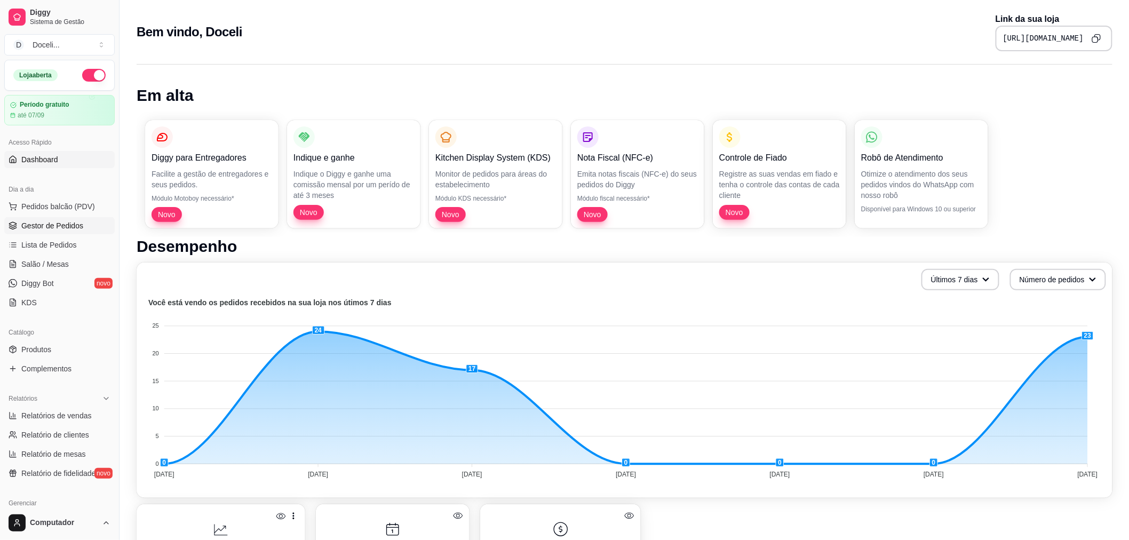
click at [49, 226] on span "Gestor de Pedidos" at bounding box center [52, 225] width 62 height 11
